Goal: Complete application form: Complete application form

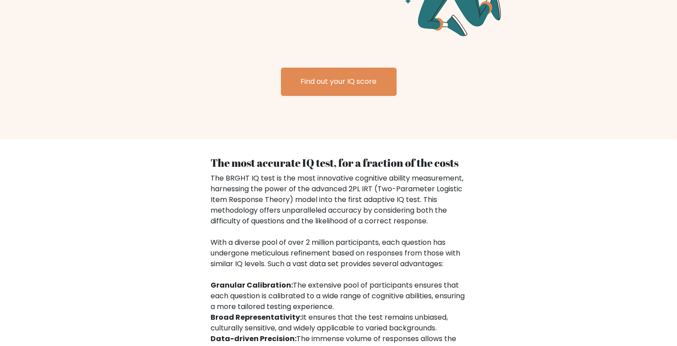
scroll to position [1435, 0]
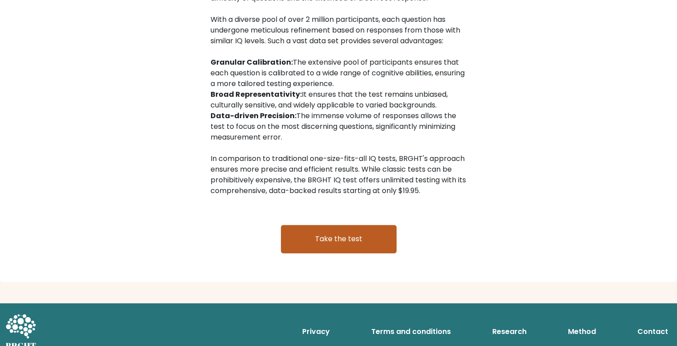
click at [349, 224] on link "Take the test" at bounding box center [339, 238] width 116 height 28
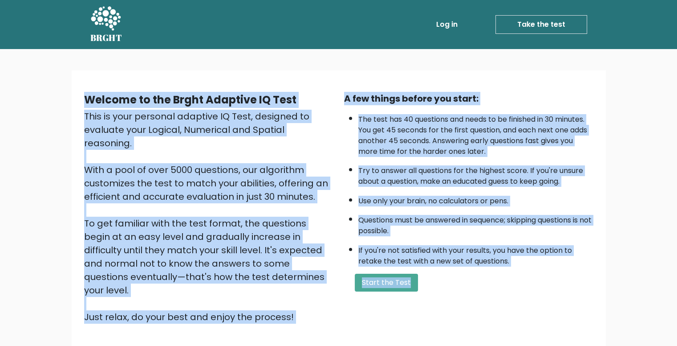
drag, startPoint x: 77, startPoint y: 80, endPoint x: 531, endPoint y: 269, distance: 492.0
click at [576, 266] on div "Welcome to the Brght Adaptive IQ Test This is your personal adaptive IQ Test, d…" at bounding box center [339, 210] width 534 height 281
copy div "Loremip do sit Ametc Adipisci EL Sedd Eius te inci utlabore etdolore MA Aliq, e…"
click at [287, 70] on div "Welcome to the Brght Adaptive IQ Test This is your personal adaptive IQ Test, d…" at bounding box center [339, 210] width 534 height 281
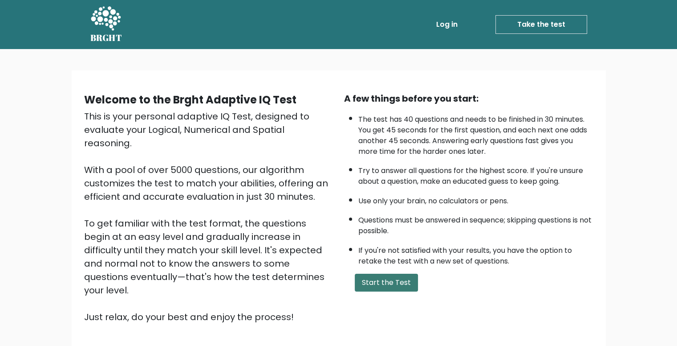
click at [383, 281] on button "Start the Test" at bounding box center [386, 282] width 63 height 18
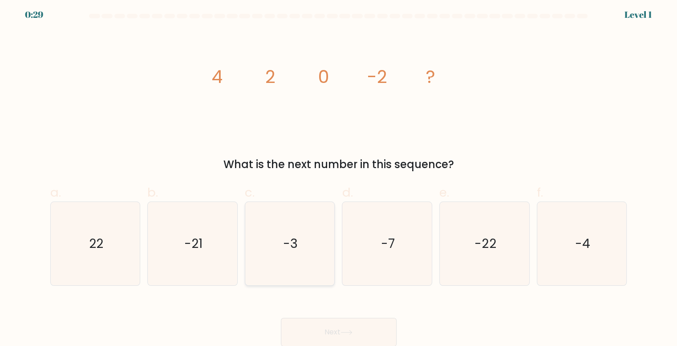
scroll to position [4, 0]
click at [68, 112] on div "image/svg+xml 4 2 0 -2 ? What is the next number in this sequence?" at bounding box center [339, 100] width 588 height 141
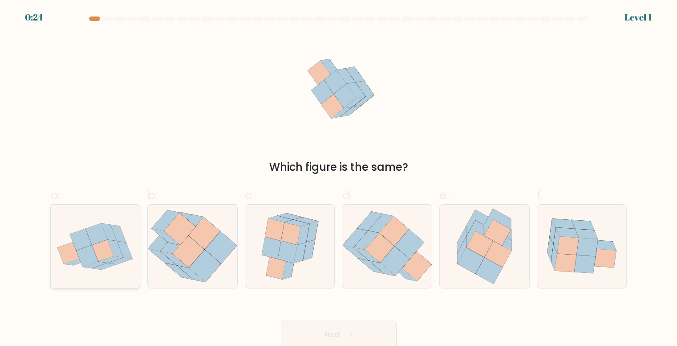
click at [114, 235] on icon at bounding box center [109, 231] width 16 height 17
click at [339, 179] on input "a." at bounding box center [339, 176] width 0 height 6
radio input "true"
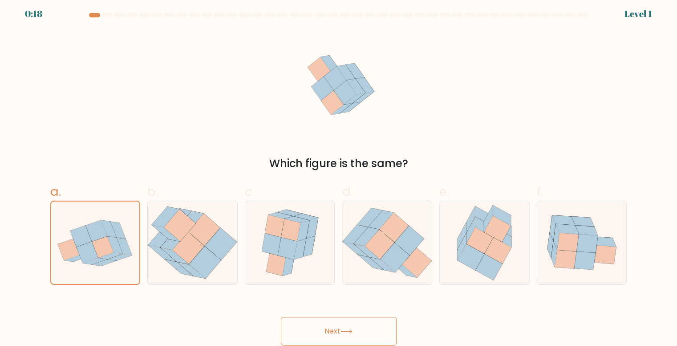
click at [329, 330] on button "Next" at bounding box center [339, 331] width 116 height 28
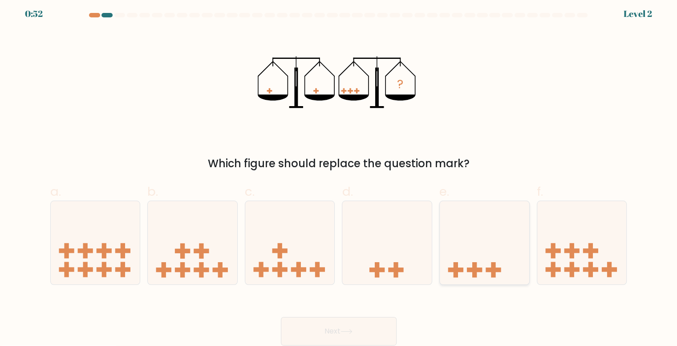
click at [480, 245] on icon at bounding box center [484, 242] width 89 height 74
click at [339, 175] on input "e." at bounding box center [339, 172] width 0 height 6
radio input "true"
click at [376, 330] on button "Next" at bounding box center [339, 331] width 116 height 28
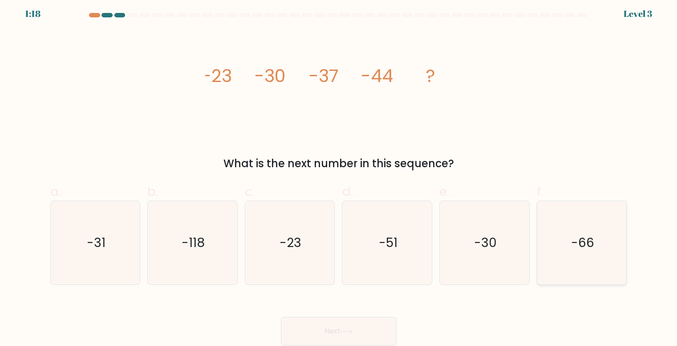
click at [564, 259] on icon "-66" at bounding box center [582, 242] width 83 height 83
click at [339, 175] on input "f. -66" at bounding box center [339, 172] width 0 height 6
radio input "true"
click at [358, 328] on button "Next" at bounding box center [339, 331] width 116 height 28
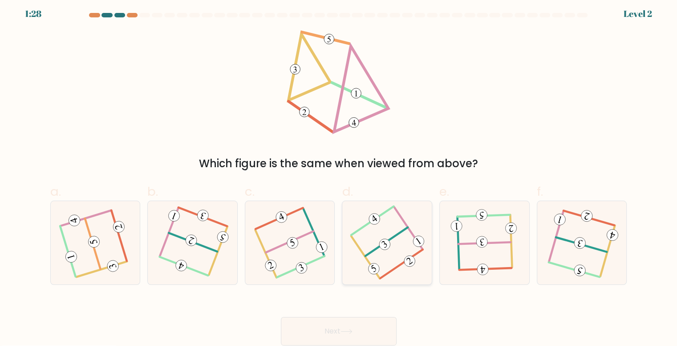
click at [390, 240] on 505 at bounding box center [387, 241] width 42 height 28
click at [339, 175] on input "d." at bounding box center [339, 172] width 0 height 6
radio input "true"
click at [114, 253] on icon at bounding box center [95, 242] width 66 height 66
click at [339, 175] on input "a." at bounding box center [339, 172] width 0 height 6
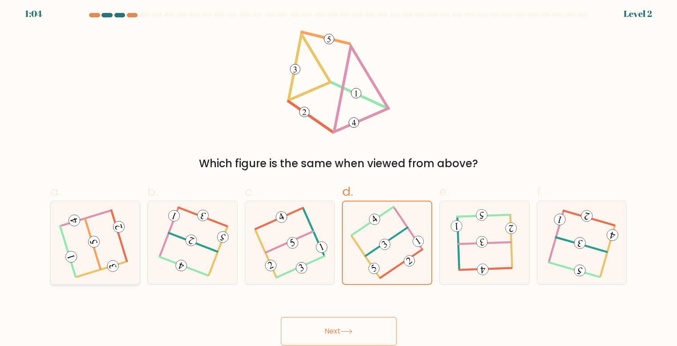
radio input "true"
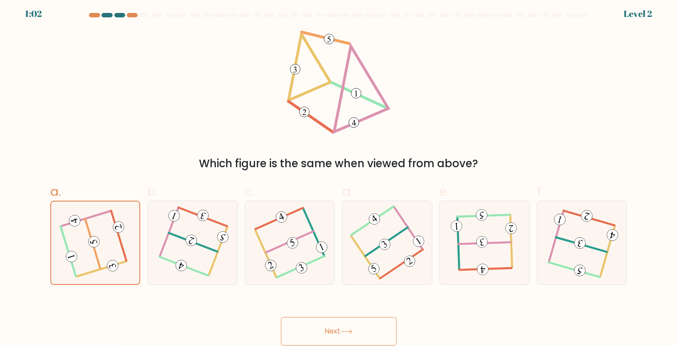
click at [313, 326] on button "Next" at bounding box center [339, 331] width 116 height 28
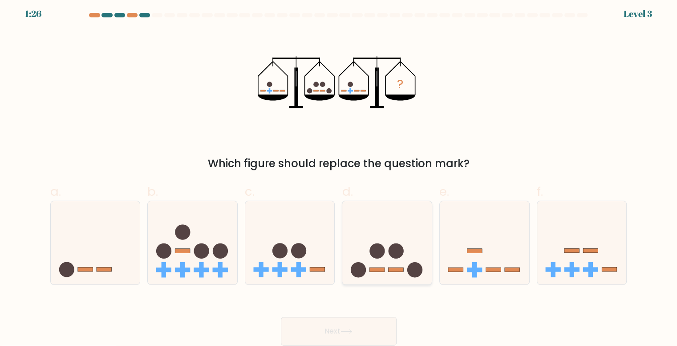
click at [379, 271] on rect at bounding box center [377, 269] width 15 height 4
click at [339, 175] on input "d." at bounding box center [339, 172] width 0 height 6
radio input "true"
click at [362, 325] on button "Next" at bounding box center [339, 331] width 116 height 28
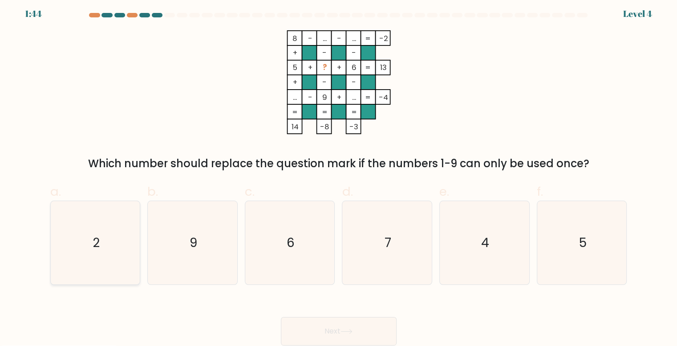
click at [121, 240] on icon "2" at bounding box center [95, 242] width 83 height 83
click at [339, 175] on input "a. 2" at bounding box center [339, 172] width 0 height 6
radio input "true"
click at [319, 326] on button "Next" at bounding box center [339, 331] width 116 height 28
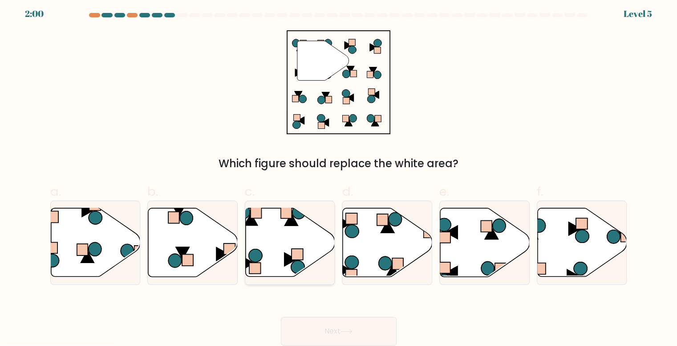
click at [288, 247] on icon at bounding box center [290, 242] width 89 height 69
click at [339, 175] on input "c." at bounding box center [339, 172] width 0 height 6
radio input "true"
click at [349, 325] on button "Next" at bounding box center [339, 331] width 116 height 28
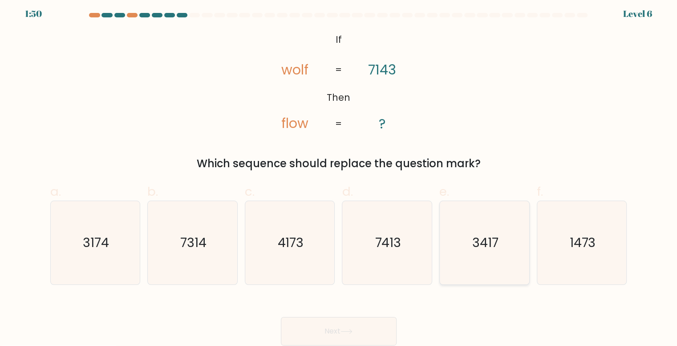
click at [478, 240] on text "3417" at bounding box center [485, 242] width 26 height 17
click at [339, 175] on input "e. 3417" at bounding box center [339, 172] width 0 height 6
radio input "true"
click at [374, 333] on button "Next" at bounding box center [339, 331] width 116 height 28
click at [373, 328] on button "Next" at bounding box center [339, 331] width 116 height 28
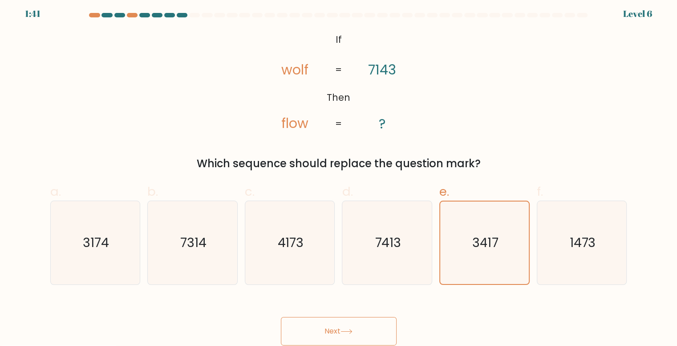
click at [358, 328] on button "Next" at bounding box center [339, 331] width 116 height 28
click at [365, 268] on icon "7413" at bounding box center [387, 242] width 83 height 83
click at [339, 175] on input "d. 7413" at bounding box center [339, 172] width 0 height 6
radio input "true"
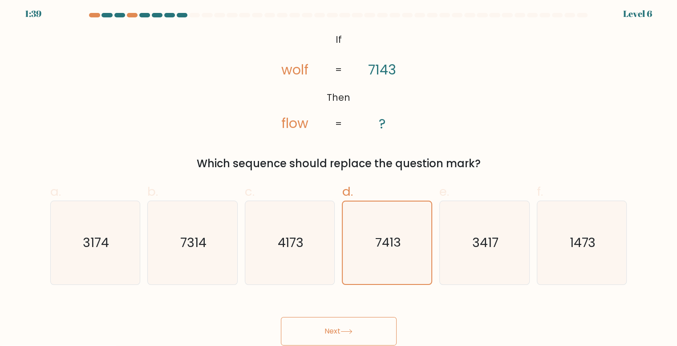
click at [357, 336] on button "Next" at bounding box center [339, 331] width 116 height 28
click at [299, 257] on icon "4173" at bounding box center [289, 242] width 83 height 83
click at [339, 175] on input "c. 4173" at bounding box center [339, 172] width 0 height 6
radio input "true"
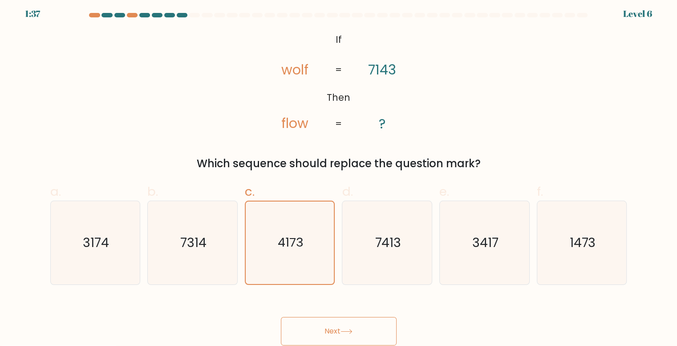
click at [344, 330] on icon at bounding box center [347, 331] width 12 height 5
click at [217, 253] on icon "7314" at bounding box center [192, 242] width 83 height 83
click at [339, 175] on input "b. 7314" at bounding box center [339, 172] width 0 height 6
radio input "true"
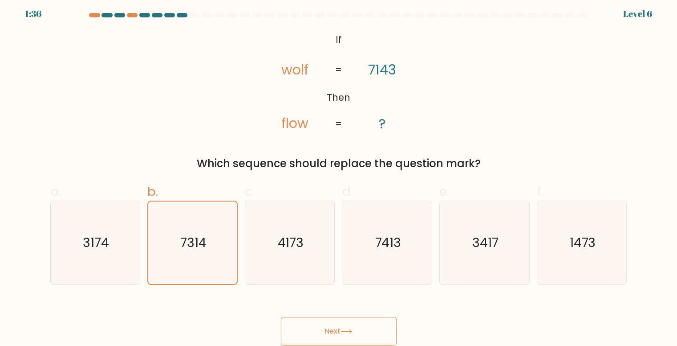
click at [303, 331] on button "Next" at bounding box center [339, 331] width 116 height 28
click at [130, 243] on icon "3174" at bounding box center [95, 242] width 83 height 83
click at [339, 175] on input "a. 3174" at bounding box center [339, 172] width 0 height 6
radio input "true"
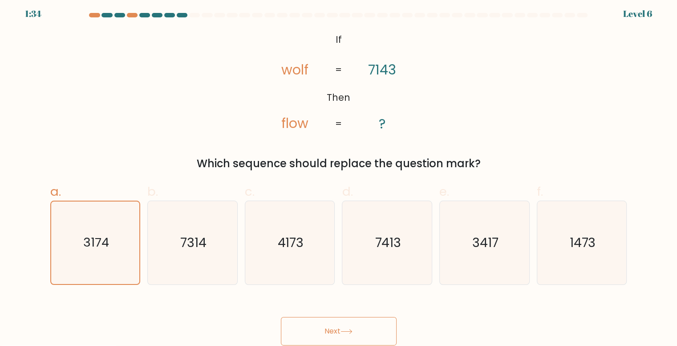
click at [307, 337] on button "Next" at bounding box center [339, 331] width 116 height 28
click at [604, 253] on icon "1473" at bounding box center [582, 242] width 83 height 83
click at [339, 175] on input "f. 1473" at bounding box center [339, 172] width 0 height 6
radio input "true"
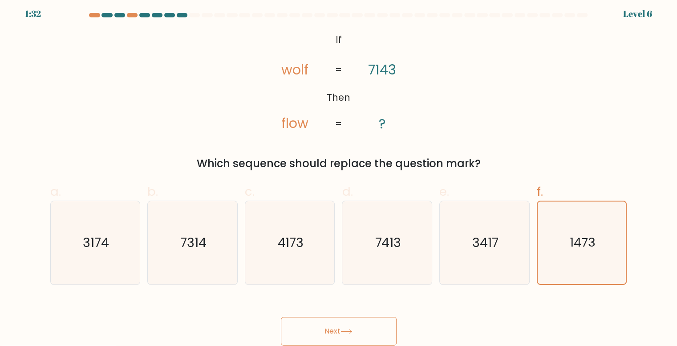
click at [374, 329] on button "Next" at bounding box center [339, 331] width 116 height 28
click at [363, 328] on button "Next" at bounding box center [339, 331] width 116 height 28
click at [362, 327] on button "Next" at bounding box center [339, 331] width 116 height 28
click at [361, 330] on button "Next" at bounding box center [339, 331] width 116 height 28
click at [360, 330] on button "Next" at bounding box center [339, 331] width 116 height 28
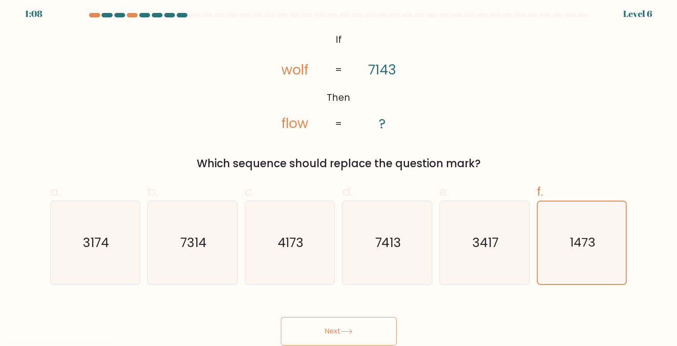
click at [333, 327] on button "Next" at bounding box center [339, 331] width 116 height 28
click at [333, 330] on button "Next" at bounding box center [339, 331] width 116 height 28
click at [328, 329] on button "Next" at bounding box center [339, 331] width 116 height 28
click at [319, 326] on button "Next" at bounding box center [339, 331] width 116 height 28
drag, startPoint x: 333, startPoint y: 344, endPoint x: 334, endPoint y: 339, distance: 5.4
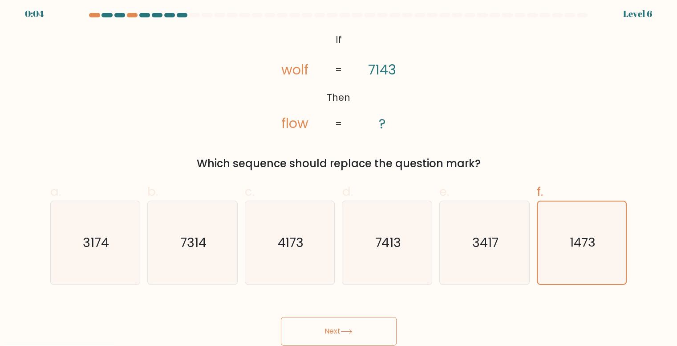
click at [333, 343] on button "Next" at bounding box center [339, 331] width 116 height 28
click at [334, 332] on button "Next" at bounding box center [339, 331] width 116 height 28
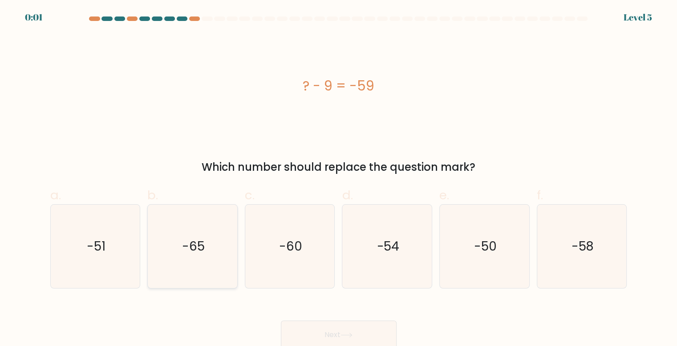
click at [191, 262] on icon "-65" at bounding box center [192, 245] width 83 height 83
click at [339, 179] on input "b. -65" at bounding box center [339, 176] width 0 height 6
radio input "true"
click at [314, 329] on button "Next" at bounding box center [339, 334] width 116 height 28
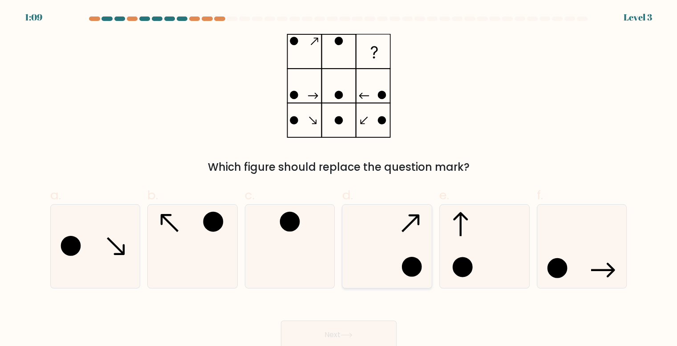
click at [394, 237] on icon at bounding box center [387, 245] width 83 height 83
click at [339, 179] on input "d." at bounding box center [339, 176] width 0 height 6
radio input "true"
click at [334, 333] on button "Next" at bounding box center [339, 334] width 116 height 28
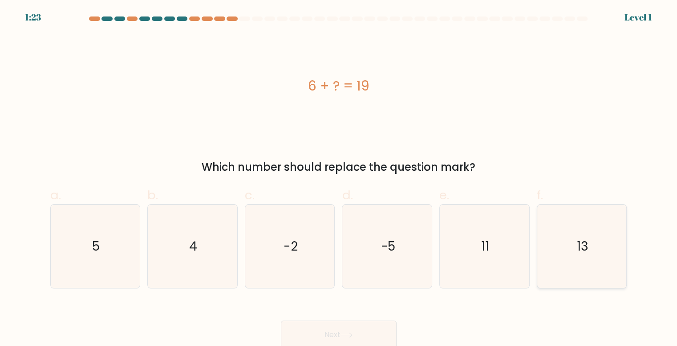
click at [557, 219] on icon "13" at bounding box center [582, 245] width 83 height 83
click at [339, 179] on input "f. 13" at bounding box center [339, 176] width 0 height 6
radio input "true"
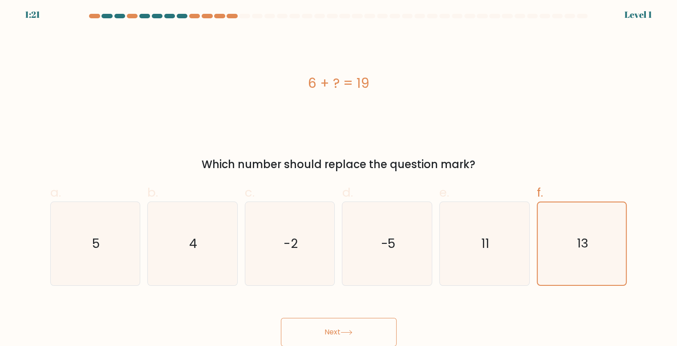
scroll to position [4, 0]
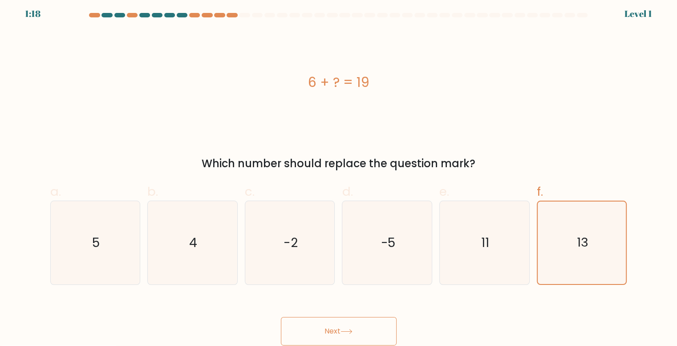
click at [323, 328] on button "Next" at bounding box center [339, 331] width 116 height 28
click at [327, 334] on button "Next" at bounding box center [339, 331] width 116 height 28
click at [320, 325] on button "Next" at bounding box center [339, 331] width 116 height 28
click at [378, 333] on button "Next" at bounding box center [339, 331] width 116 height 28
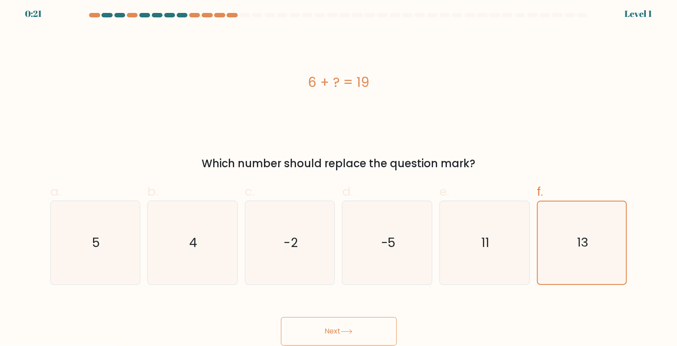
click at [378, 332] on button "Next" at bounding box center [339, 331] width 116 height 28
click at [370, 334] on button "Next" at bounding box center [339, 331] width 116 height 28
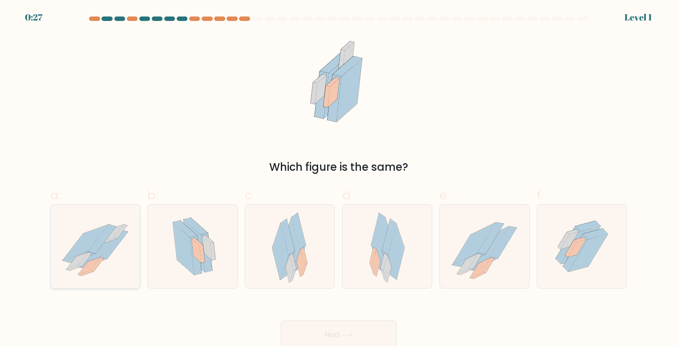
click at [114, 271] on icon at bounding box center [95, 245] width 89 height 73
click at [339, 179] on input "a." at bounding box center [339, 176] width 0 height 6
radio input "true"
click at [317, 328] on button "Next" at bounding box center [339, 334] width 116 height 28
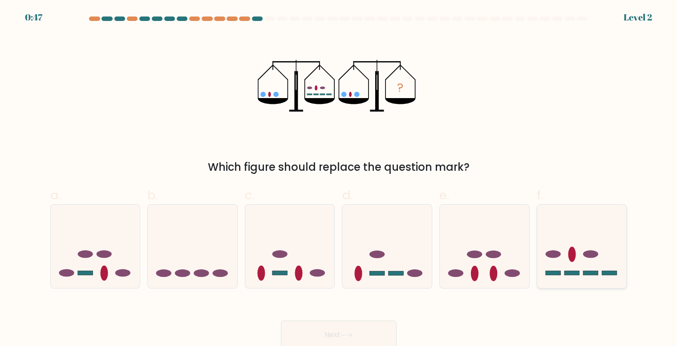
click at [583, 241] on icon at bounding box center [581, 246] width 89 height 74
click at [339, 179] on input "f." at bounding box center [339, 176] width 0 height 6
radio input "true"
click at [362, 333] on button "Next" at bounding box center [339, 334] width 116 height 28
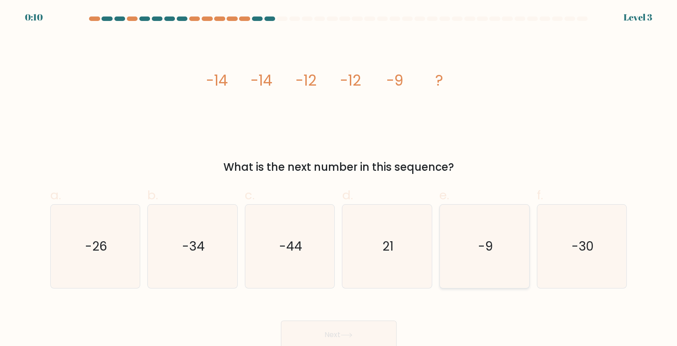
click at [466, 233] on icon "-9" at bounding box center [484, 245] width 83 height 83
click at [339, 179] on input "e. -9" at bounding box center [339, 176] width 0 height 6
radio input "true"
click at [355, 325] on button "Next" at bounding box center [339, 334] width 116 height 28
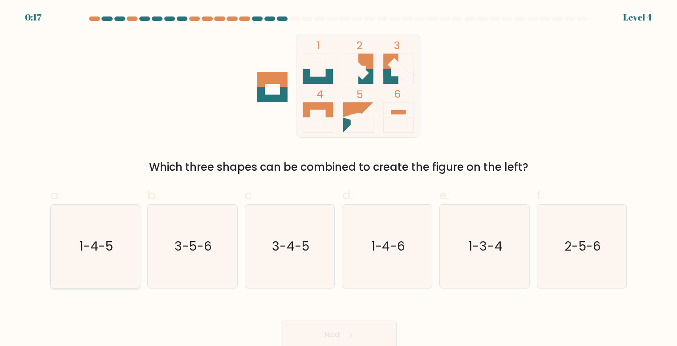
click at [108, 257] on icon "1-4-5" at bounding box center [95, 245] width 83 height 83
click at [339, 179] on input "a. 1-4-5" at bounding box center [339, 176] width 0 height 6
radio input "true"
click at [378, 253] on text "1-4-6" at bounding box center [388, 245] width 34 height 17
click at [339, 179] on input "d. 1-4-6" at bounding box center [339, 176] width 0 height 6
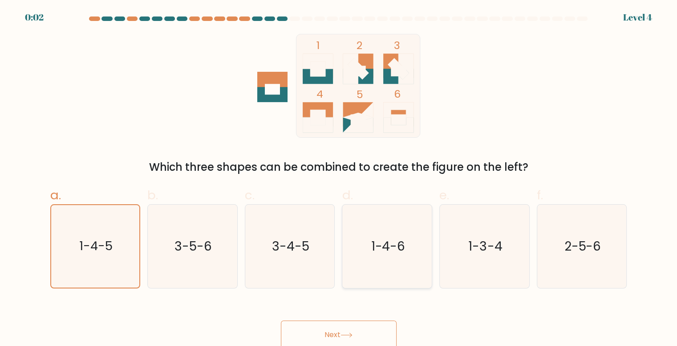
radio input "true"
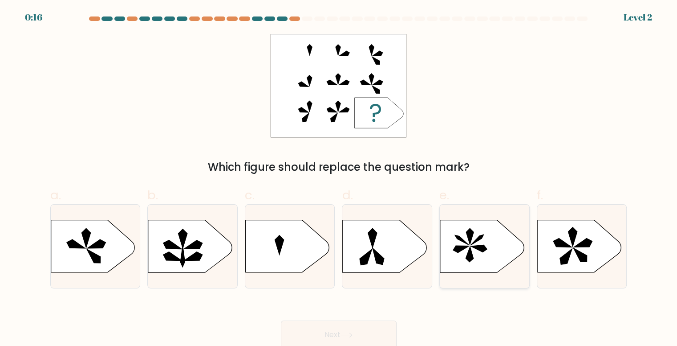
click at [471, 246] on icon at bounding box center [479, 247] width 16 height 7
click at [339, 179] on input "e." at bounding box center [339, 176] width 0 height 6
radio input "true"
click at [369, 333] on button "Next" at bounding box center [339, 334] width 116 height 28
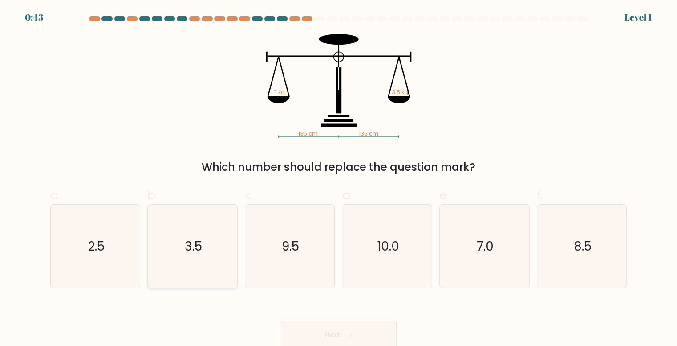
click at [197, 266] on icon "3.5" at bounding box center [192, 245] width 83 height 83
click at [339, 179] on input "b. 3.5" at bounding box center [339, 176] width 0 height 6
radio input "true"
click at [338, 335] on button "Next" at bounding box center [339, 334] width 116 height 28
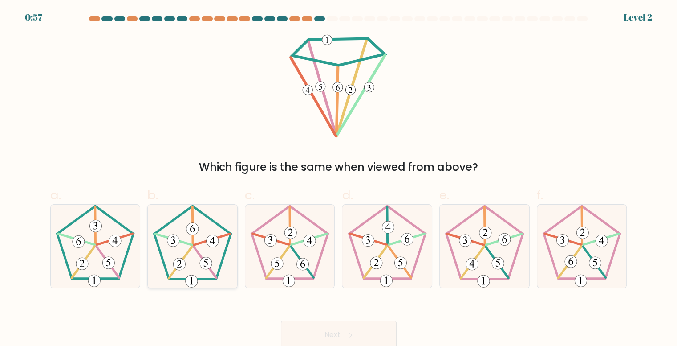
click at [212, 252] on icon at bounding box center [192, 245] width 83 height 83
click at [339, 179] on input "b." at bounding box center [339, 176] width 0 height 6
radio input "true"
click at [346, 336] on icon at bounding box center [347, 334] width 12 height 5
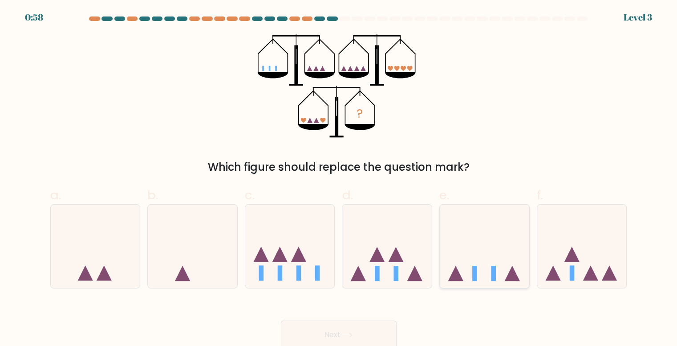
click at [491, 248] on icon at bounding box center [484, 246] width 89 height 74
click at [339, 179] on input "e." at bounding box center [339, 176] width 0 height 6
radio input "true"
click at [361, 333] on button "Next" at bounding box center [339, 334] width 116 height 28
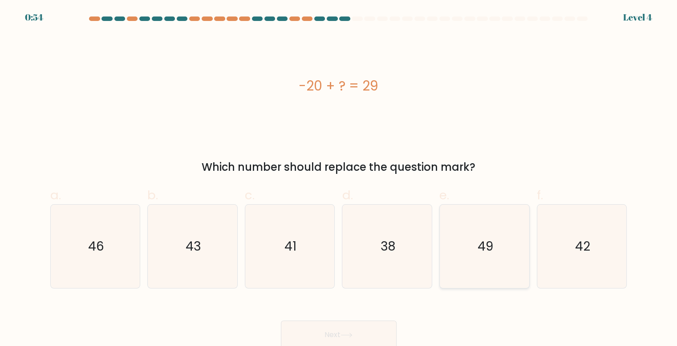
click at [454, 253] on icon "49" at bounding box center [484, 245] width 83 height 83
click at [339, 179] on input "e. 49" at bounding box center [339, 176] width 0 height 6
radio input "true"
click at [377, 339] on button "Next" at bounding box center [339, 334] width 116 height 28
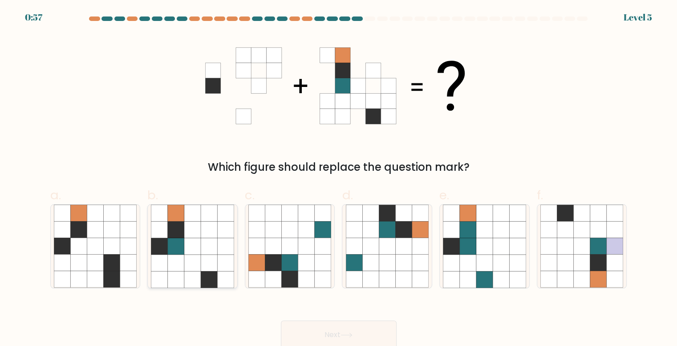
click at [187, 255] on icon at bounding box center [192, 262] width 16 height 16
click at [339, 179] on input "b." at bounding box center [339, 176] width 0 height 6
radio input "true"
click at [333, 331] on button "Next" at bounding box center [339, 334] width 116 height 28
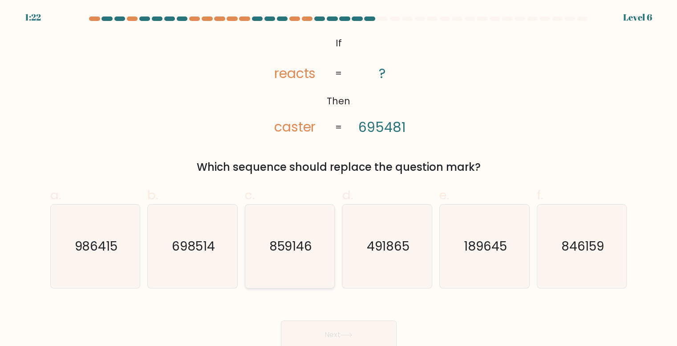
click at [322, 241] on icon "859146" at bounding box center [289, 245] width 83 height 83
click at [339, 179] on input "c. 859146" at bounding box center [339, 176] width 0 height 6
radio input "true"
click at [339, 327] on button "Next" at bounding box center [339, 334] width 116 height 28
click at [342, 330] on button "Next" at bounding box center [339, 334] width 116 height 28
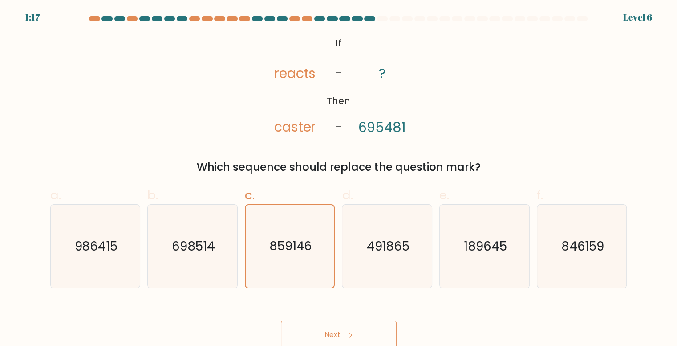
click at [342, 330] on button "Next" at bounding box center [339, 334] width 116 height 28
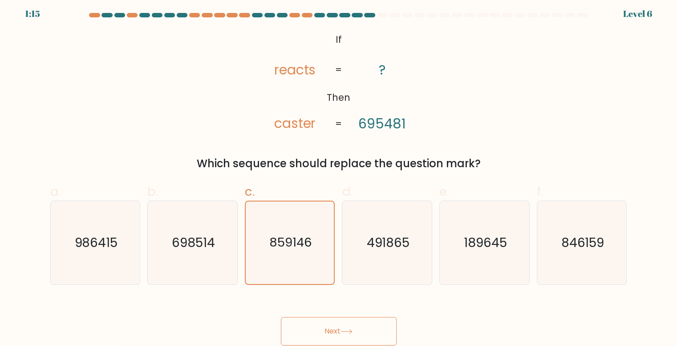
click at [340, 327] on button "Next" at bounding box center [339, 331] width 116 height 28
click at [339, 326] on button "Next" at bounding box center [339, 331] width 116 height 28
click at [374, 334] on button "Next" at bounding box center [339, 331] width 116 height 28
click at [365, 330] on button "Next" at bounding box center [339, 331] width 116 height 28
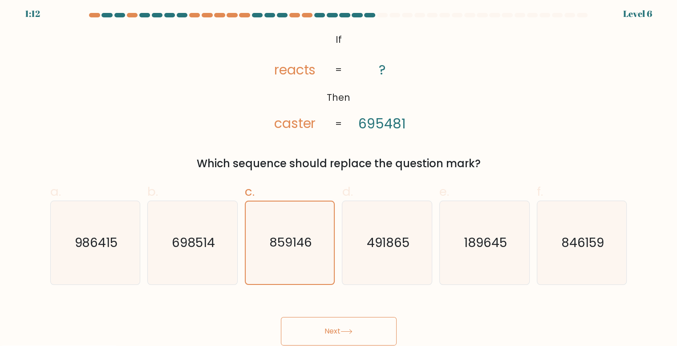
click at [356, 330] on button "Next" at bounding box center [339, 331] width 116 height 28
click at [352, 330] on icon at bounding box center [346, 331] width 11 height 4
click at [346, 332] on icon at bounding box center [346, 331] width 11 height 4
click at [339, 331] on button "Next" at bounding box center [339, 331] width 116 height 28
click at [333, 333] on button "Next" at bounding box center [339, 331] width 116 height 28
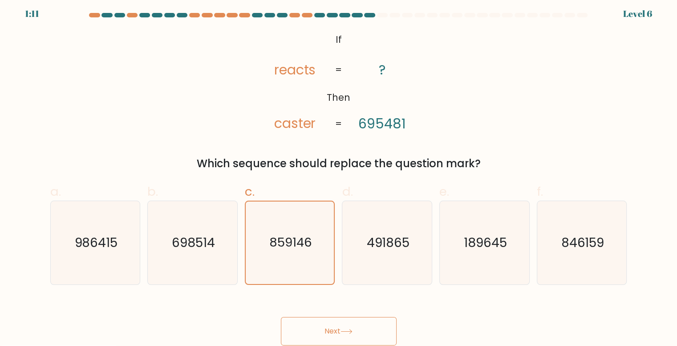
click at [337, 327] on button "Next" at bounding box center [339, 331] width 116 height 28
click at [335, 331] on button "Next" at bounding box center [339, 331] width 116 height 28
click at [339, 333] on button "Next" at bounding box center [339, 331] width 116 height 28
click at [345, 324] on button "Next" at bounding box center [339, 331] width 116 height 28
click at [351, 328] on button "Next" at bounding box center [339, 331] width 116 height 28
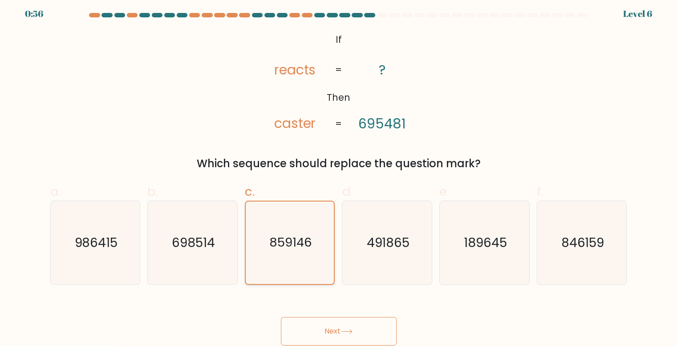
click at [298, 239] on text "859146" at bounding box center [290, 242] width 43 height 17
click at [339, 175] on input "c. 859146" at bounding box center [339, 172] width 0 height 6
click at [324, 326] on button "Next" at bounding box center [339, 331] width 116 height 28
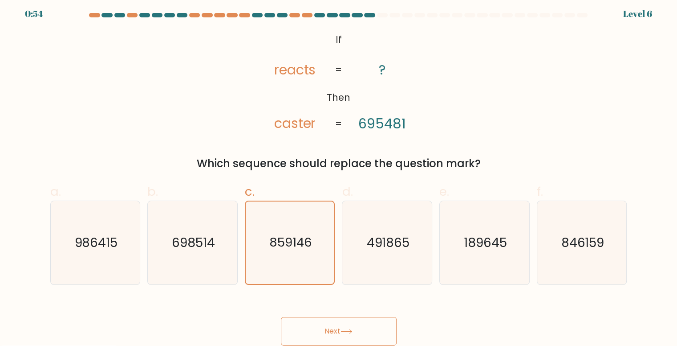
click at [324, 326] on button "Next" at bounding box center [339, 331] width 116 height 28
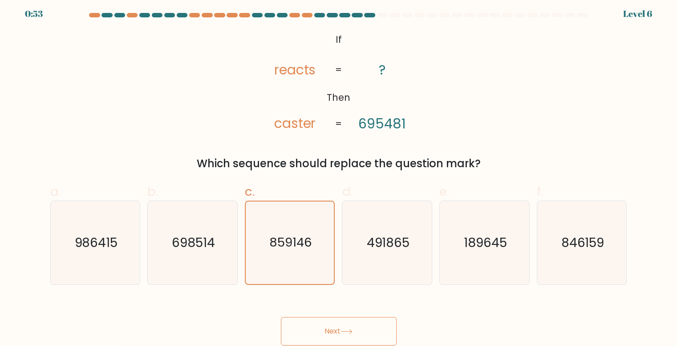
click at [324, 326] on button "Next" at bounding box center [339, 331] width 116 height 28
click at [323, 326] on button "Next" at bounding box center [339, 331] width 116 height 28
click at [360, 330] on button "Next" at bounding box center [339, 331] width 116 height 28
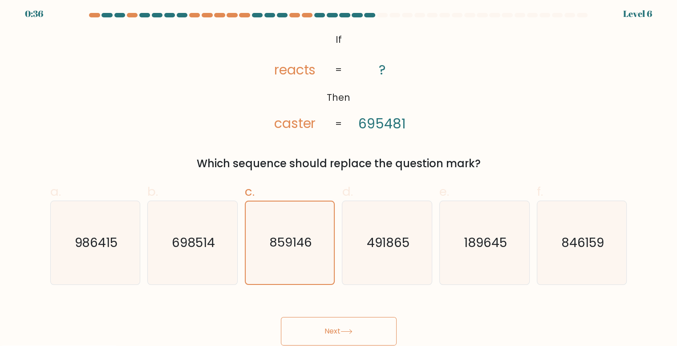
click at [360, 330] on button "Next" at bounding box center [339, 331] width 116 height 28
click at [358, 327] on button "Next" at bounding box center [339, 331] width 116 height 28
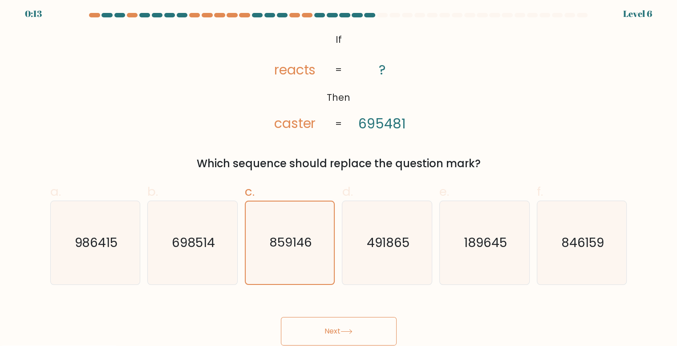
click at [358, 327] on button "Next" at bounding box center [339, 331] width 116 height 28
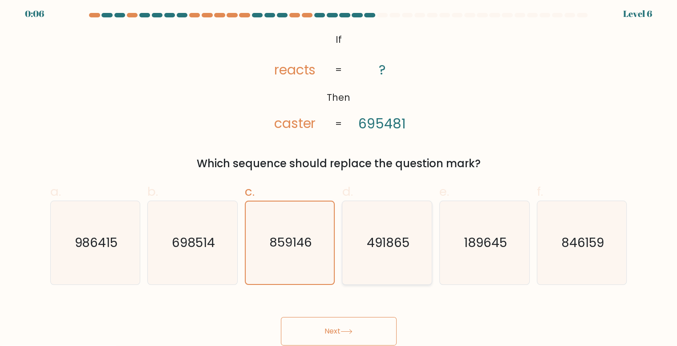
click at [381, 268] on icon "491865" at bounding box center [387, 242] width 83 height 83
click at [339, 175] on input "d. 491865" at bounding box center [339, 172] width 0 height 6
radio input "true"
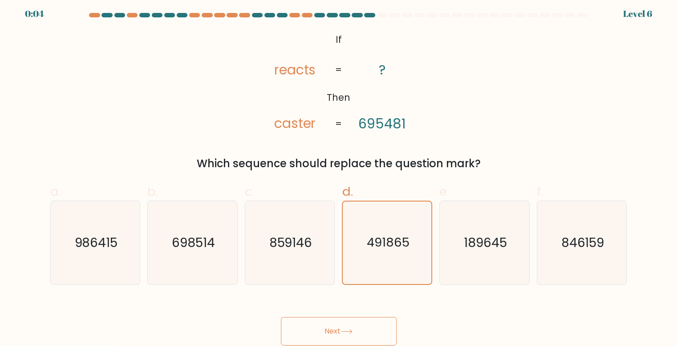
click at [344, 332] on icon at bounding box center [346, 331] width 11 height 4
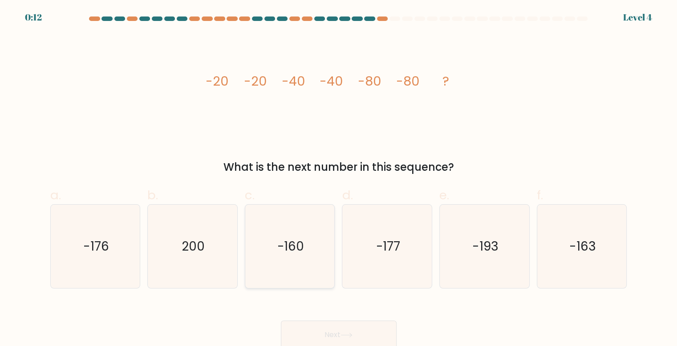
click at [309, 255] on icon "-160" at bounding box center [289, 245] width 83 height 83
click at [339, 179] on input "c. -160" at bounding box center [339, 176] width 0 height 6
radio input "true"
click at [358, 336] on button "Next" at bounding box center [339, 334] width 116 height 28
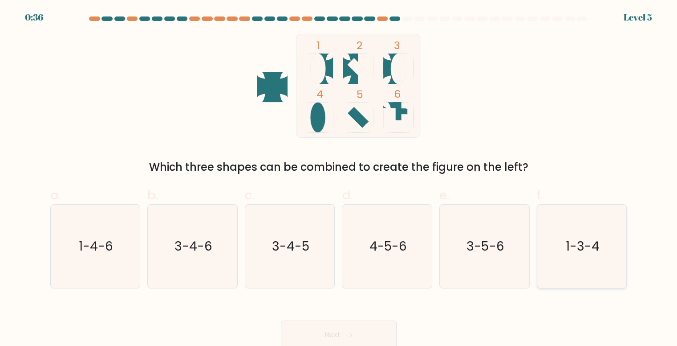
click at [583, 234] on icon "1-3-4" at bounding box center [582, 245] width 83 height 83
click at [339, 179] on input "f. 1-3-4" at bounding box center [339, 176] width 0 height 6
radio input "true"
click at [344, 331] on button "Next" at bounding box center [339, 334] width 116 height 28
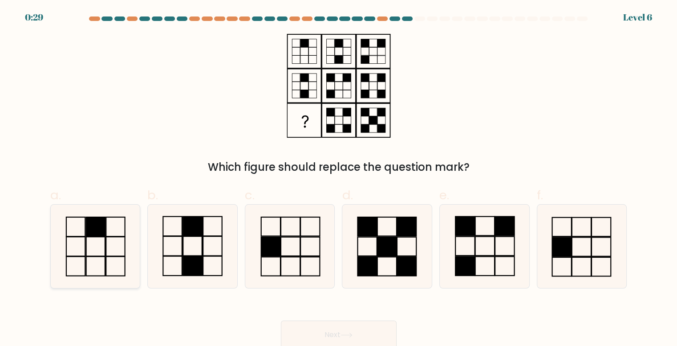
click at [84, 275] on icon at bounding box center [95, 245] width 83 height 83
click at [339, 179] on input "a." at bounding box center [339, 176] width 0 height 6
radio input "true"
click at [296, 241] on icon at bounding box center [289, 245] width 83 height 83
click at [339, 179] on input "c." at bounding box center [339, 176] width 0 height 6
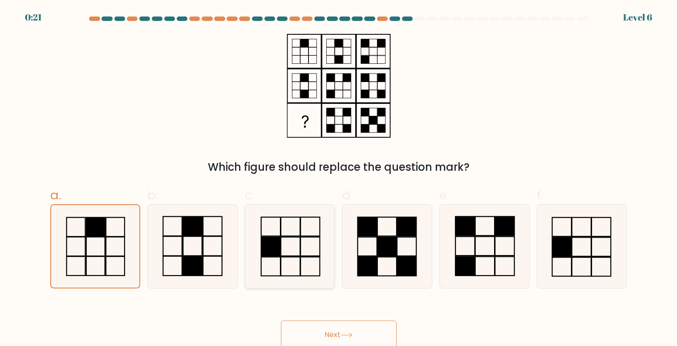
radio input "true"
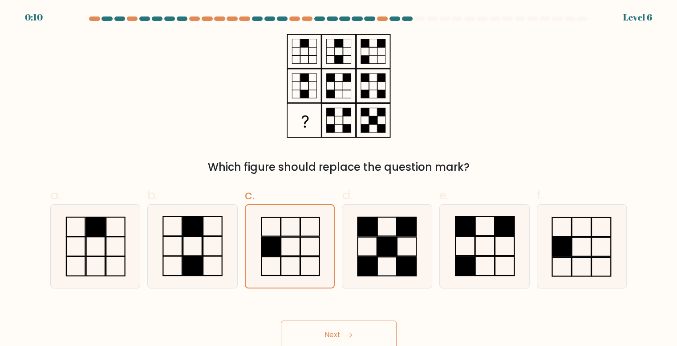
click at [333, 336] on button "Next" at bounding box center [339, 334] width 116 height 28
click at [340, 333] on button "Next" at bounding box center [339, 334] width 116 height 28
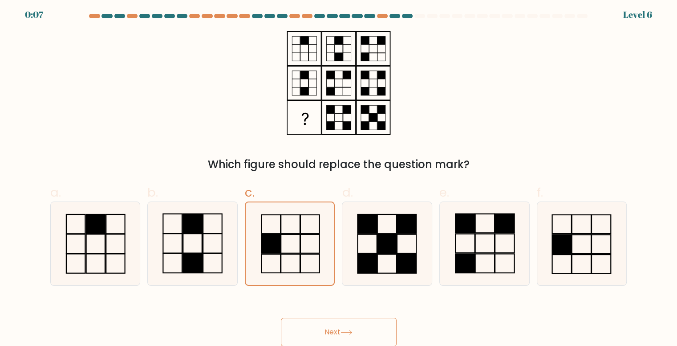
scroll to position [4, 0]
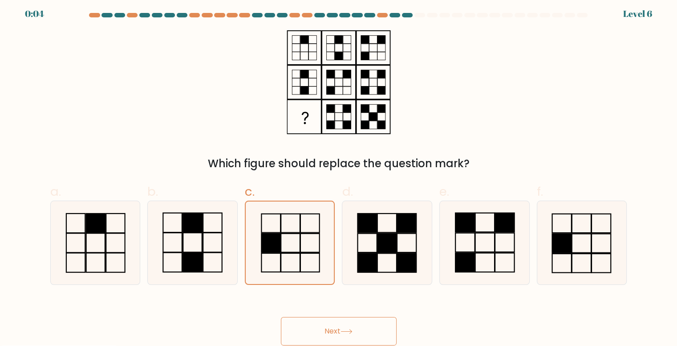
click at [347, 333] on icon at bounding box center [347, 331] width 12 height 5
click at [346, 332] on icon at bounding box center [347, 331] width 12 height 5
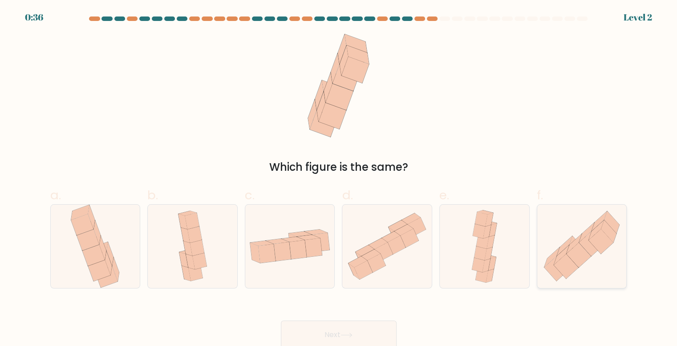
click at [557, 261] on icon at bounding box center [562, 255] width 16 height 20
click at [339, 179] on input "f." at bounding box center [339, 176] width 0 height 6
radio input "true"
click at [358, 332] on button "Next" at bounding box center [339, 334] width 116 height 28
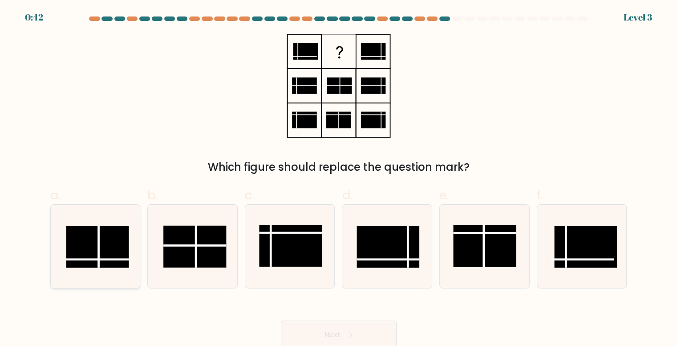
click at [113, 245] on rect at bounding box center [97, 247] width 63 height 42
click at [339, 179] on input "a." at bounding box center [339, 176] width 0 height 6
radio input "true"
click at [305, 330] on button "Next" at bounding box center [339, 334] width 116 height 28
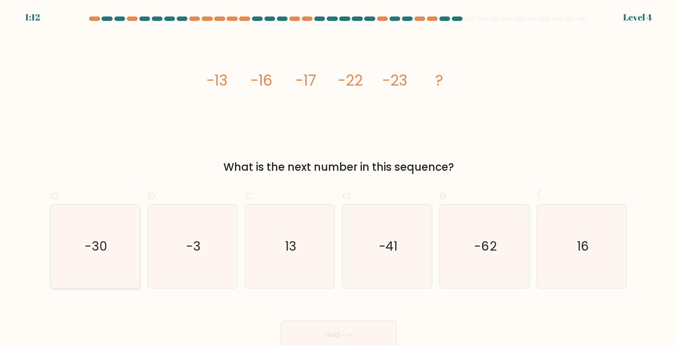
click at [71, 262] on icon "-30" at bounding box center [95, 245] width 83 height 83
click at [339, 179] on input "a. -30" at bounding box center [339, 176] width 0 height 6
radio input "true"
click at [311, 332] on button "Next" at bounding box center [339, 334] width 116 height 28
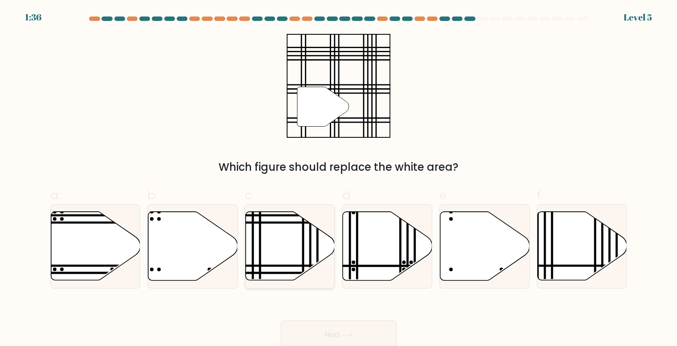
click at [280, 246] on icon at bounding box center [290, 245] width 89 height 69
click at [339, 179] on input "c." at bounding box center [339, 176] width 0 height 6
radio input "true"
click at [333, 335] on button "Next" at bounding box center [339, 334] width 116 height 28
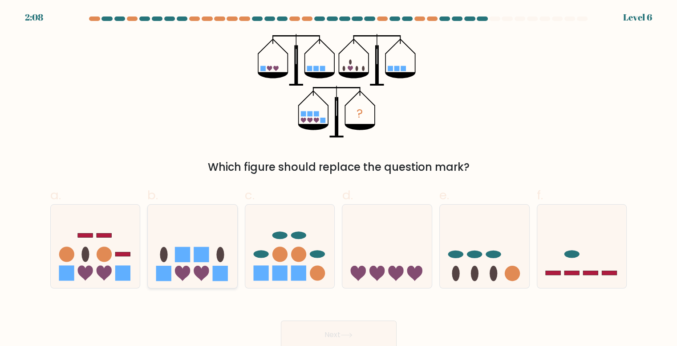
click at [228, 245] on icon at bounding box center [192, 246] width 89 height 74
click at [339, 179] on input "b." at bounding box center [339, 176] width 0 height 6
radio input "true"
click at [319, 330] on button "Next" at bounding box center [339, 334] width 116 height 28
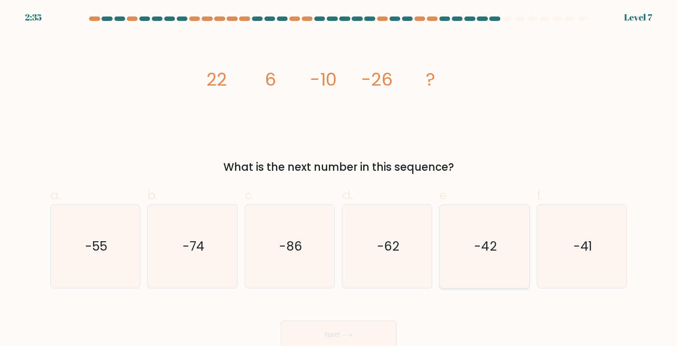
drag, startPoint x: 485, startPoint y: 239, endPoint x: 452, endPoint y: 254, distance: 36.1
click at [484, 239] on text "-42" at bounding box center [485, 245] width 22 height 17
click at [459, 269] on icon "-42" at bounding box center [484, 245] width 83 height 83
click at [339, 179] on input "e. -42" at bounding box center [339, 176] width 0 height 6
radio input "true"
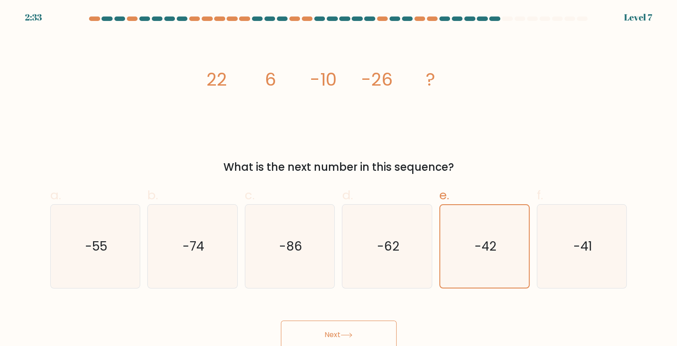
click at [359, 334] on button "Next" at bounding box center [339, 334] width 116 height 28
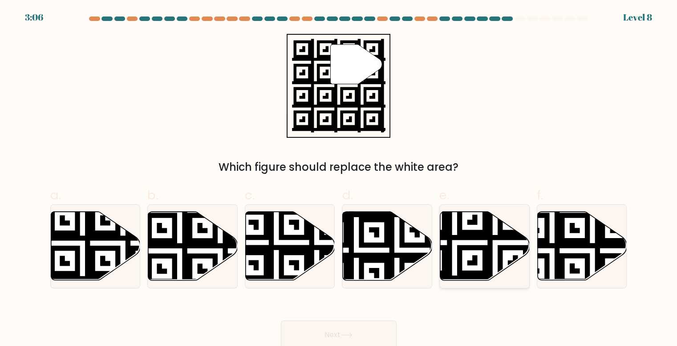
click at [481, 255] on icon at bounding box center [484, 245] width 89 height 69
click at [339, 179] on input "e." at bounding box center [339, 176] width 0 height 6
radio input "true"
click at [340, 331] on button "Next" at bounding box center [339, 334] width 116 height 28
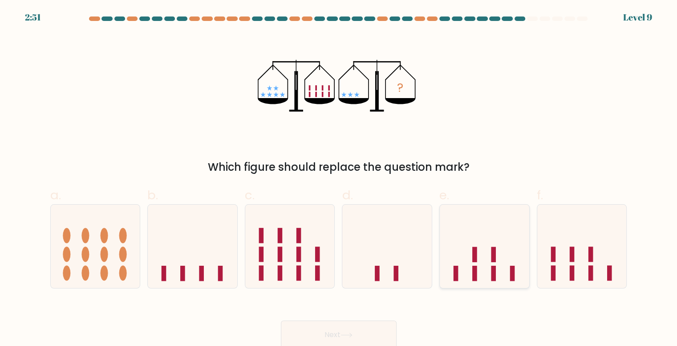
click at [489, 243] on icon at bounding box center [484, 246] width 89 height 74
click at [339, 179] on input "e." at bounding box center [339, 176] width 0 height 6
radio input "true"
click at [363, 335] on button "Next" at bounding box center [339, 334] width 116 height 28
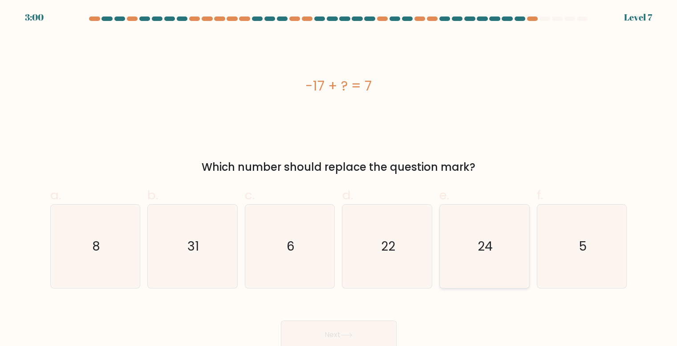
drag, startPoint x: 478, startPoint y: 273, endPoint x: 467, endPoint y: 280, distance: 13.2
click at [477, 273] on icon "24" at bounding box center [484, 245] width 83 height 83
click at [339, 179] on input "e. 24" at bounding box center [339, 176] width 0 height 6
radio input "true"
click at [378, 333] on button "Next" at bounding box center [339, 334] width 116 height 28
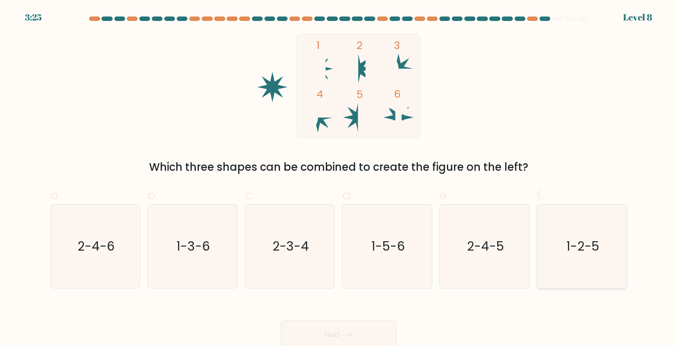
click at [610, 260] on icon "1-2-5" at bounding box center [582, 245] width 83 height 83
click at [339, 179] on input "f. 1-2-5" at bounding box center [339, 176] width 0 height 6
radio input "true"
click at [363, 330] on button "Next" at bounding box center [339, 334] width 116 height 28
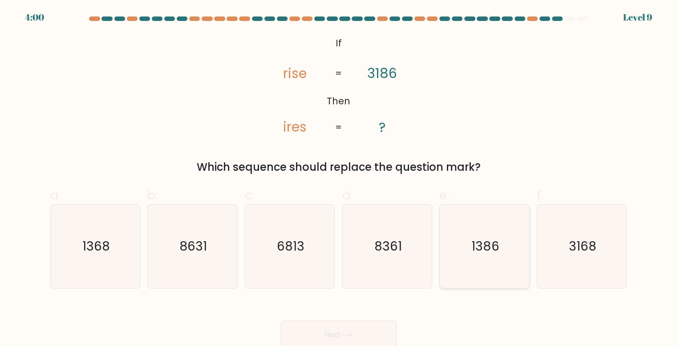
click at [456, 260] on icon "1386" at bounding box center [484, 245] width 83 height 83
click at [339, 179] on input "e. 1386" at bounding box center [339, 176] width 0 height 6
radio input "true"
click at [362, 340] on button "Next" at bounding box center [339, 334] width 116 height 28
click at [362, 337] on button "Next" at bounding box center [339, 334] width 116 height 28
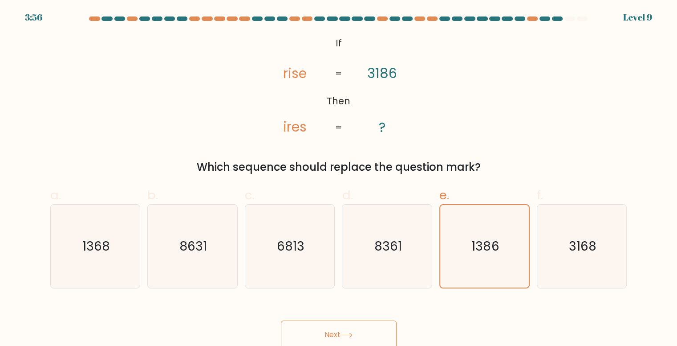
click at [362, 337] on button "Next" at bounding box center [339, 334] width 116 height 28
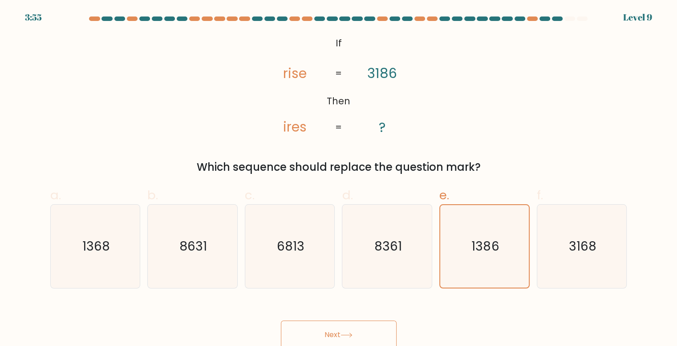
click at [362, 337] on button "Next" at bounding box center [339, 334] width 116 height 28
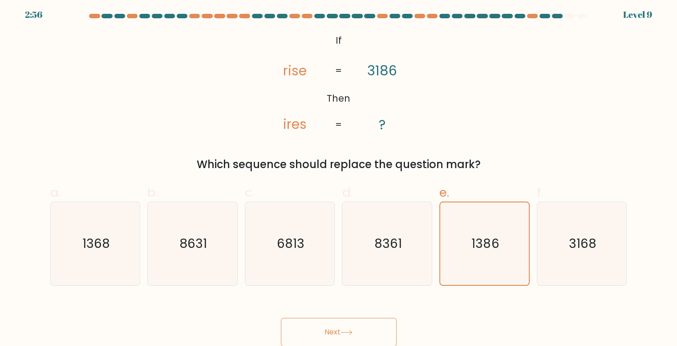
scroll to position [4, 0]
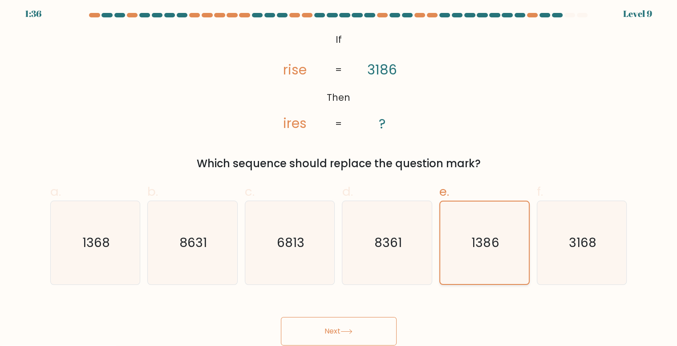
click at [466, 255] on icon "1386" at bounding box center [484, 242] width 82 height 82
click at [339, 175] on input "e. 1386" at bounding box center [339, 172] width 0 height 6
click at [466, 255] on icon "1386" at bounding box center [484, 242] width 82 height 82
click at [339, 175] on input "e. 1386" at bounding box center [339, 172] width 0 height 6
click at [466, 255] on icon "1386" at bounding box center [484, 242] width 82 height 82
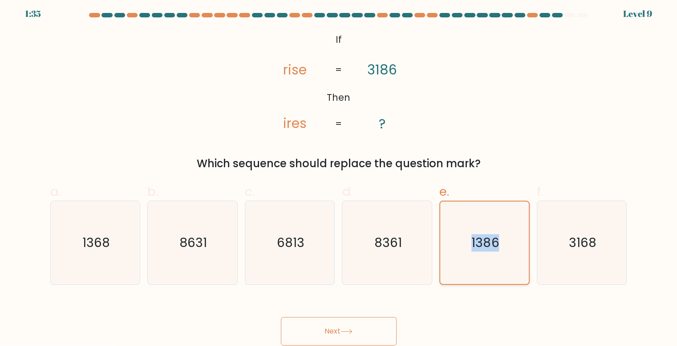
click at [339, 175] on input "e. 1386" at bounding box center [339, 172] width 0 height 6
click at [466, 255] on icon "1386" at bounding box center [484, 242] width 82 height 82
click at [339, 175] on input "e. 1386" at bounding box center [339, 172] width 0 height 6
click at [457, 268] on icon "1386" at bounding box center [484, 242] width 82 height 82
click at [339, 175] on input "e. 1386" at bounding box center [339, 172] width 0 height 6
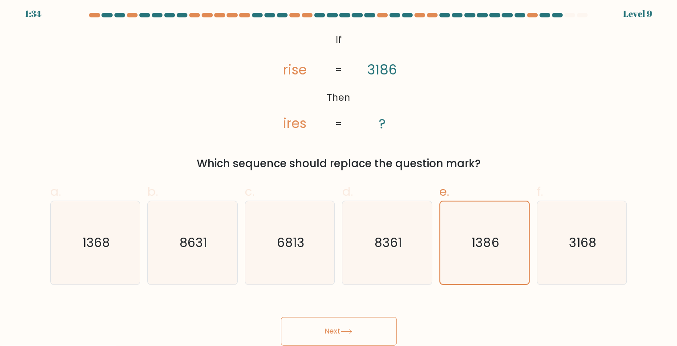
click at [361, 332] on button "Next" at bounding box center [339, 331] width 116 height 28
click at [360, 332] on button "Next" at bounding box center [339, 331] width 116 height 28
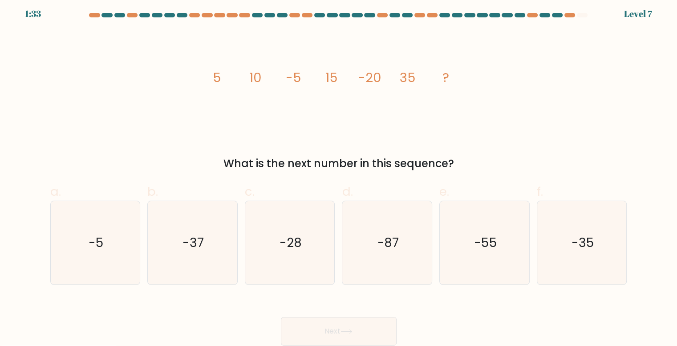
click at [360, 332] on button "Next" at bounding box center [339, 331] width 116 height 28
click at [193, 247] on text "-37" at bounding box center [193, 242] width 21 height 17
click at [339, 175] on input "b. -37" at bounding box center [339, 172] width 0 height 6
radio input "true"
click at [321, 320] on button "Next" at bounding box center [339, 331] width 116 height 28
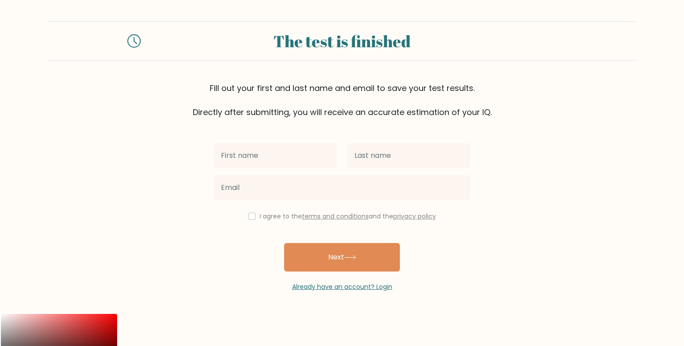
click at [252, 157] on input "text" at bounding box center [275, 155] width 123 height 25
type input "[PERSON_NAME]"
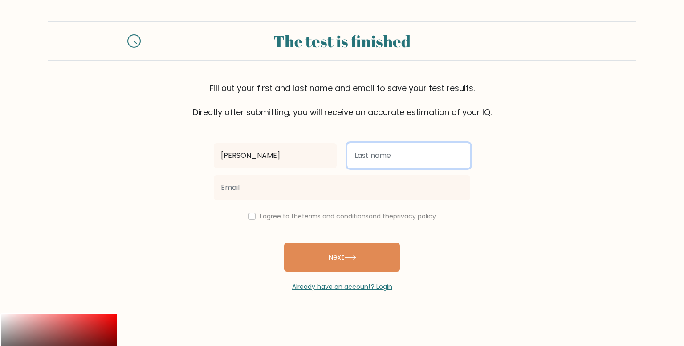
click at [394, 153] on input "text" at bounding box center [408, 155] width 123 height 25
type input "[PERSON_NAME]"
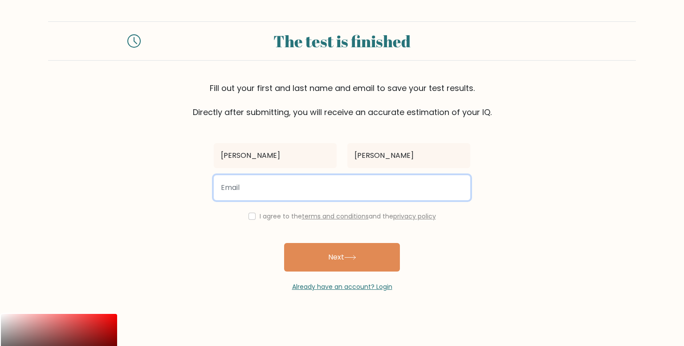
click at [236, 183] on input "email" at bounding box center [342, 187] width 256 height 25
type input "[EMAIL_ADDRESS][DOMAIN_NAME]"
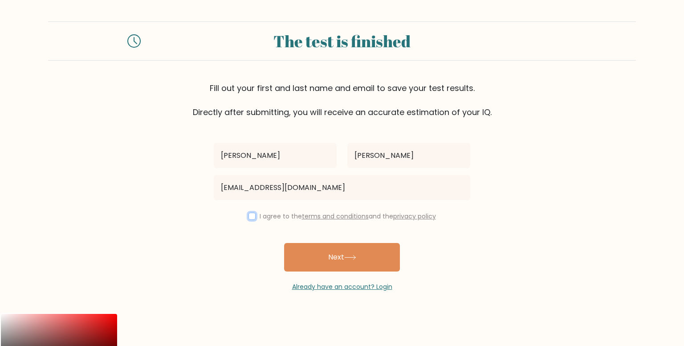
click at [248, 213] on input "checkbox" at bounding box center [251, 215] width 7 height 7
checkbox input "true"
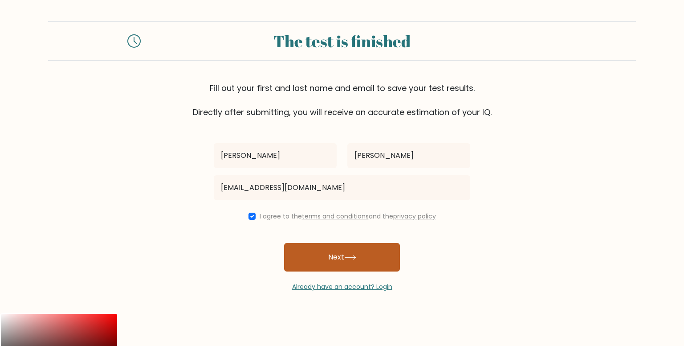
click at [328, 257] on button "Next" at bounding box center [342, 257] width 116 height 28
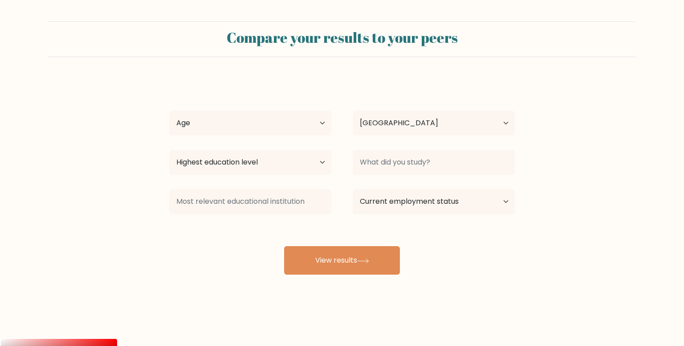
select select "KE"
click at [319, 122] on select "Age Under [DEMOGRAPHIC_DATA] [DEMOGRAPHIC_DATA] [DEMOGRAPHIC_DATA] [DEMOGRAPHIC…" at bounding box center [250, 122] width 162 height 25
select select "25_34"
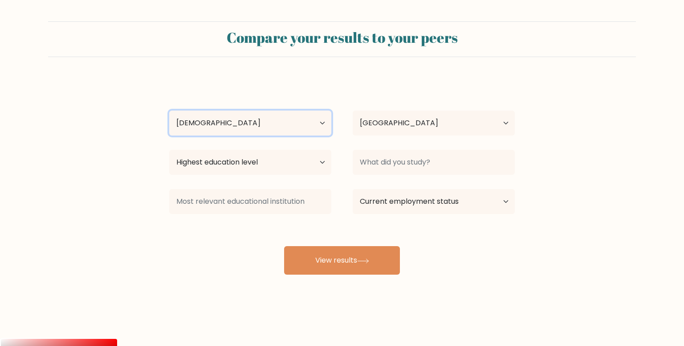
click at [169, 110] on select "Age Under [DEMOGRAPHIC_DATA] [DEMOGRAPHIC_DATA] [DEMOGRAPHIC_DATA] [DEMOGRAPHIC…" at bounding box center [250, 122] width 162 height 25
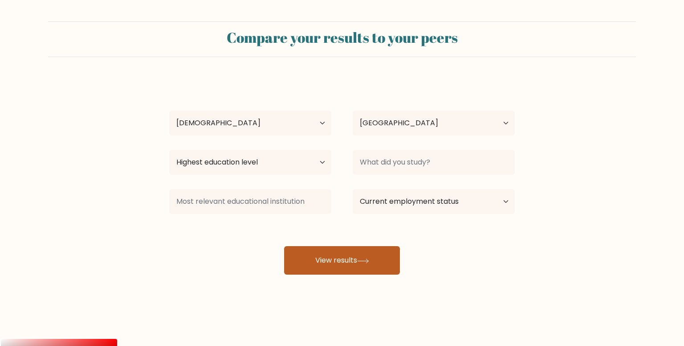
click at [337, 261] on button "View results" at bounding box center [342, 260] width 116 height 28
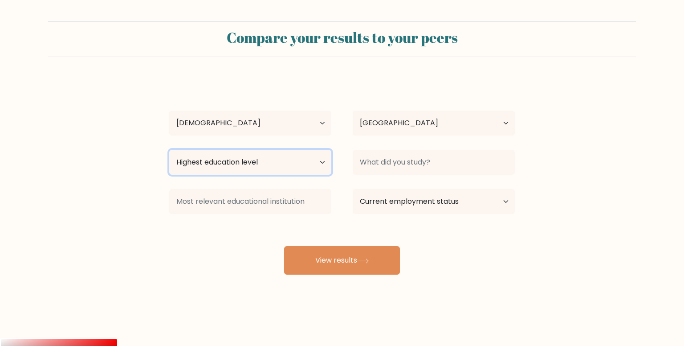
click at [290, 166] on select "Highest education level No schooling Primary Lower Secondary Upper Secondary Oc…" at bounding box center [250, 162] width 162 height 25
select select "bachelors_degree"
click at [169, 150] on select "Highest education level No schooling Primary Lower Secondary Upper Secondary Oc…" at bounding box center [250, 162] width 162 height 25
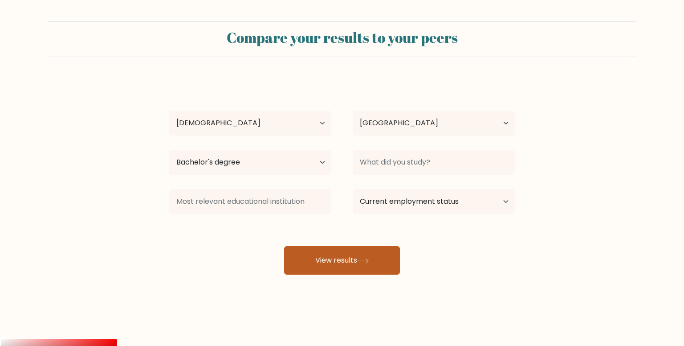
click at [345, 254] on button "View results" at bounding box center [342, 260] width 116 height 28
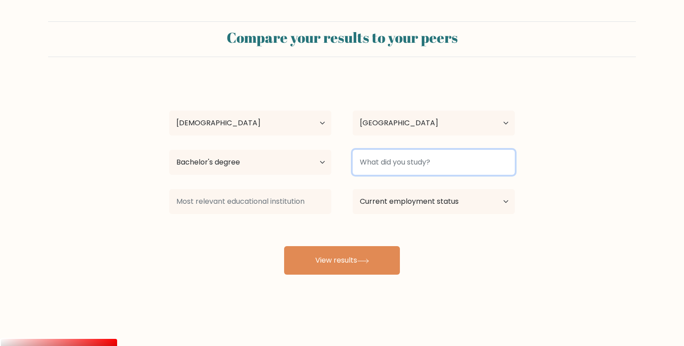
click at [420, 165] on input at bounding box center [434, 162] width 162 height 25
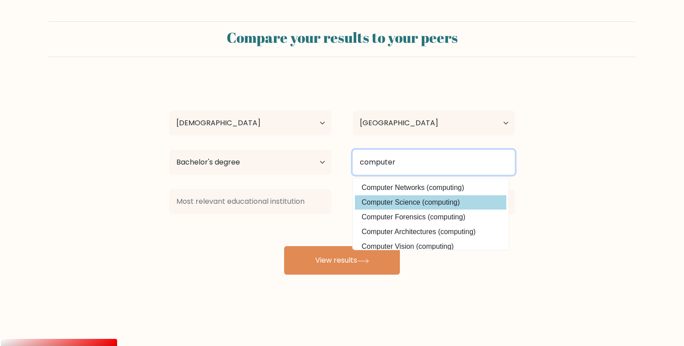
type input "computer"
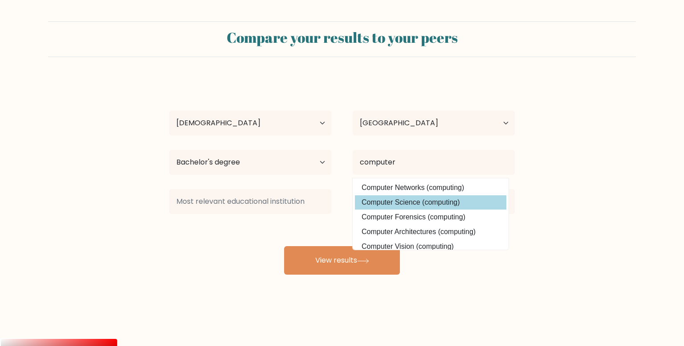
click at [408, 195] on div "[PERSON_NAME] Age Under [DEMOGRAPHIC_DATA] [DEMOGRAPHIC_DATA] [DEMOGRAPHIC_DATA…" at bounding box center [342, 176] width 356 height 196
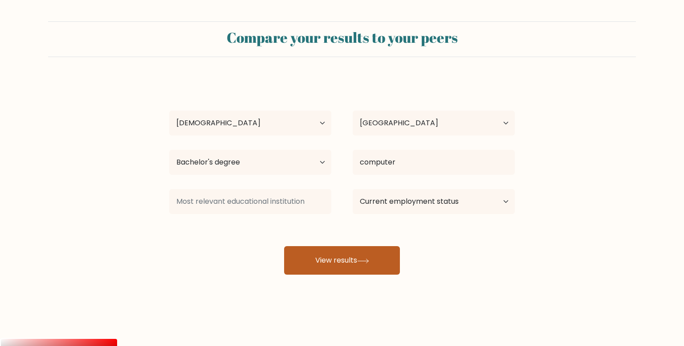
click at [380, 256] on button "View results" at bounding box center [342, 260] width 116 height 28
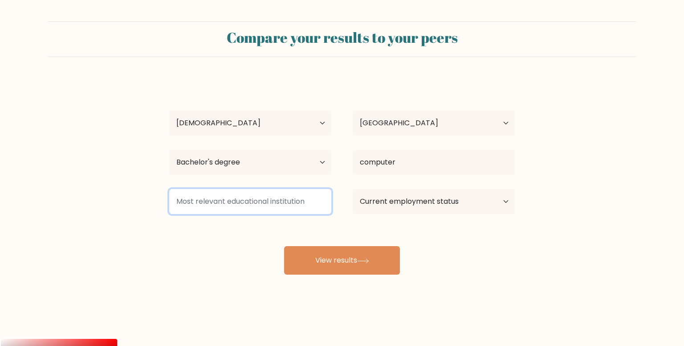
click at [297, 196] on input at bounding box center [250, 201] width 162 height 25
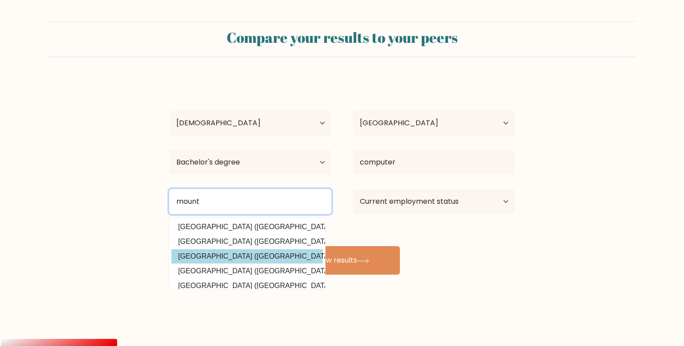
type input "mount"
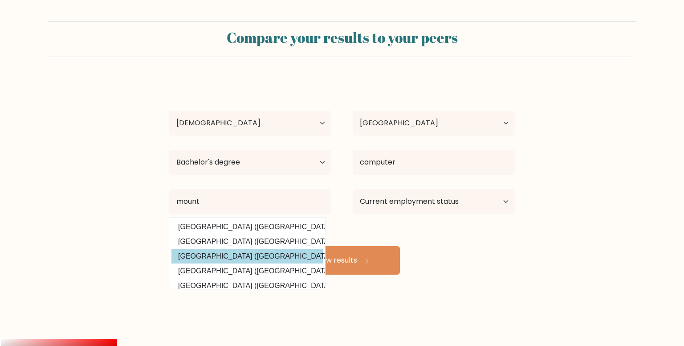
click at [210, 257] on div "[PERSON_NAME] Age Under [DEMOGRAPHIC_DATA] [DEMOGRAPHIC_DATA] [DEMOGRAPHIC_DATA…" at bounding box center [342, 176] width 356 height 196
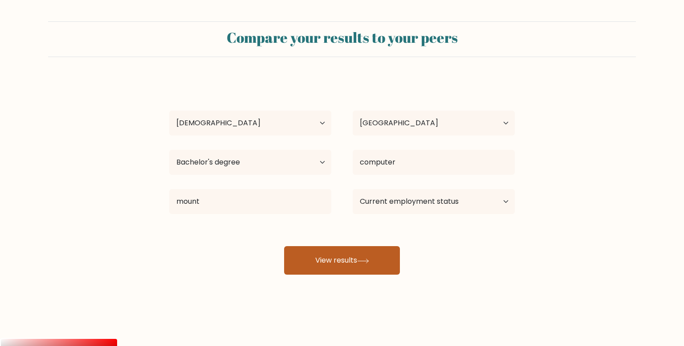
click at [392, 250] on button "View results" at bounding box center [342, 260] width 116 height 28
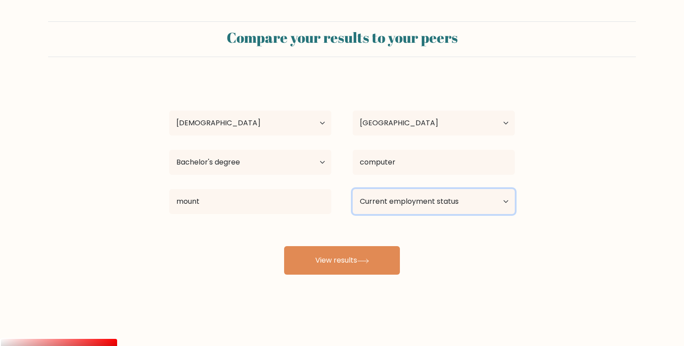
click at [460, 196] on select "Current employment status Employed Student Retired Other / prefer not to answer" at bounding box center [434, 201] width 162 height 25
select select "other"
click at [353, 189] on select "Current employment status Employed Student Retired Other / prefer not to answer" at bounding box center [434, 201] width 162 height 25
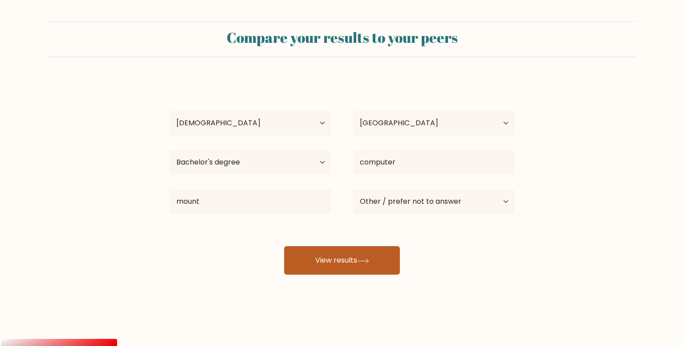
click at [373, 259] on button "View results" at bounding box center [342, 260] width 116 height 28
